Goal: Navigation & Orientation: Find specific page/section

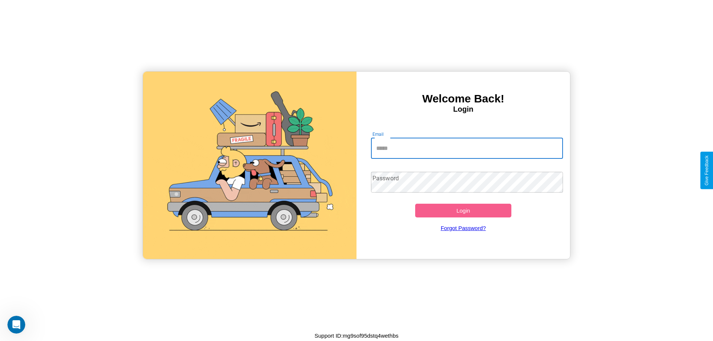
click at [467, 148] on input "Email" at bounding box center [467, 148] width 192 height 21
type input "**********"
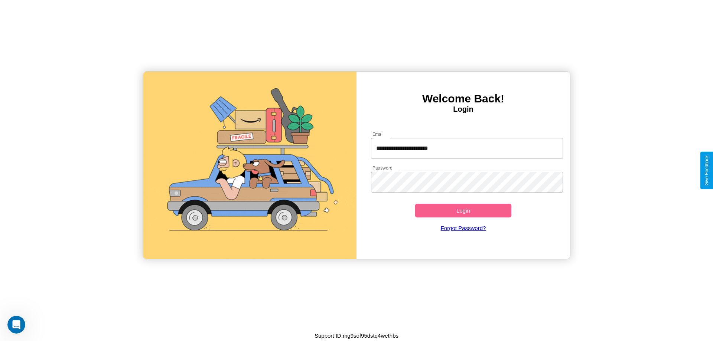
click at [463, 211] on button "Login" at bounding box center [463, 211] width 96 height 14
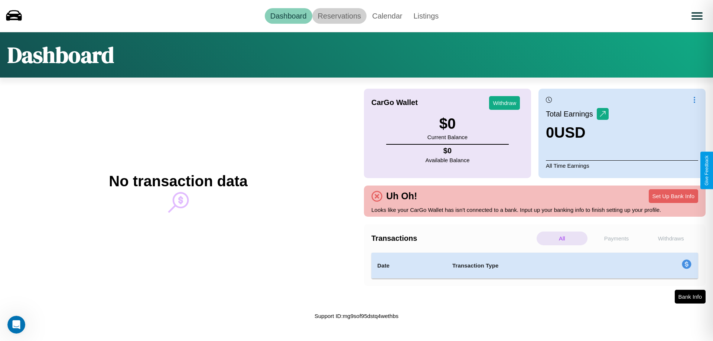
click at [339, 16] on link "Reservations" at bounding box center [340, 16] width 55 height 16
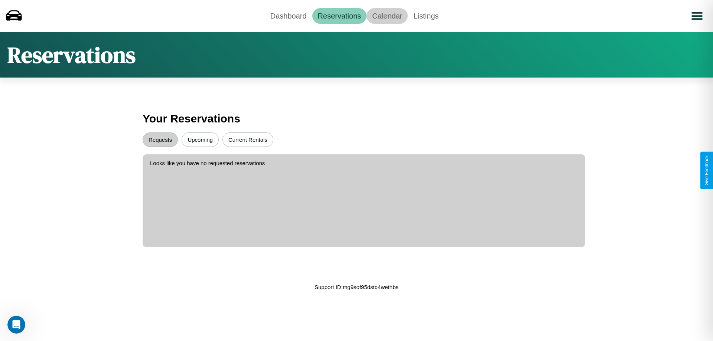
click at [387, 16] on link "Calendar" at bounding box center [387, 16] width 41 height 16
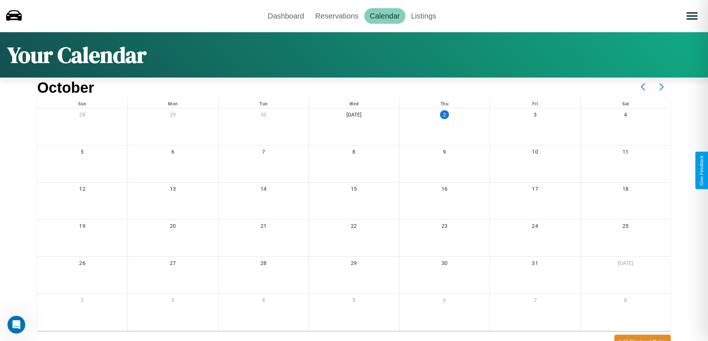
click at [661, 87] on icon at bounding box center [661, 87] width 19 height 19
click at [286, 16] on link "Dashboard" at bounding box center [286, 16] width 48 height 16
